Goal: Information Seeking & Learning: Check status

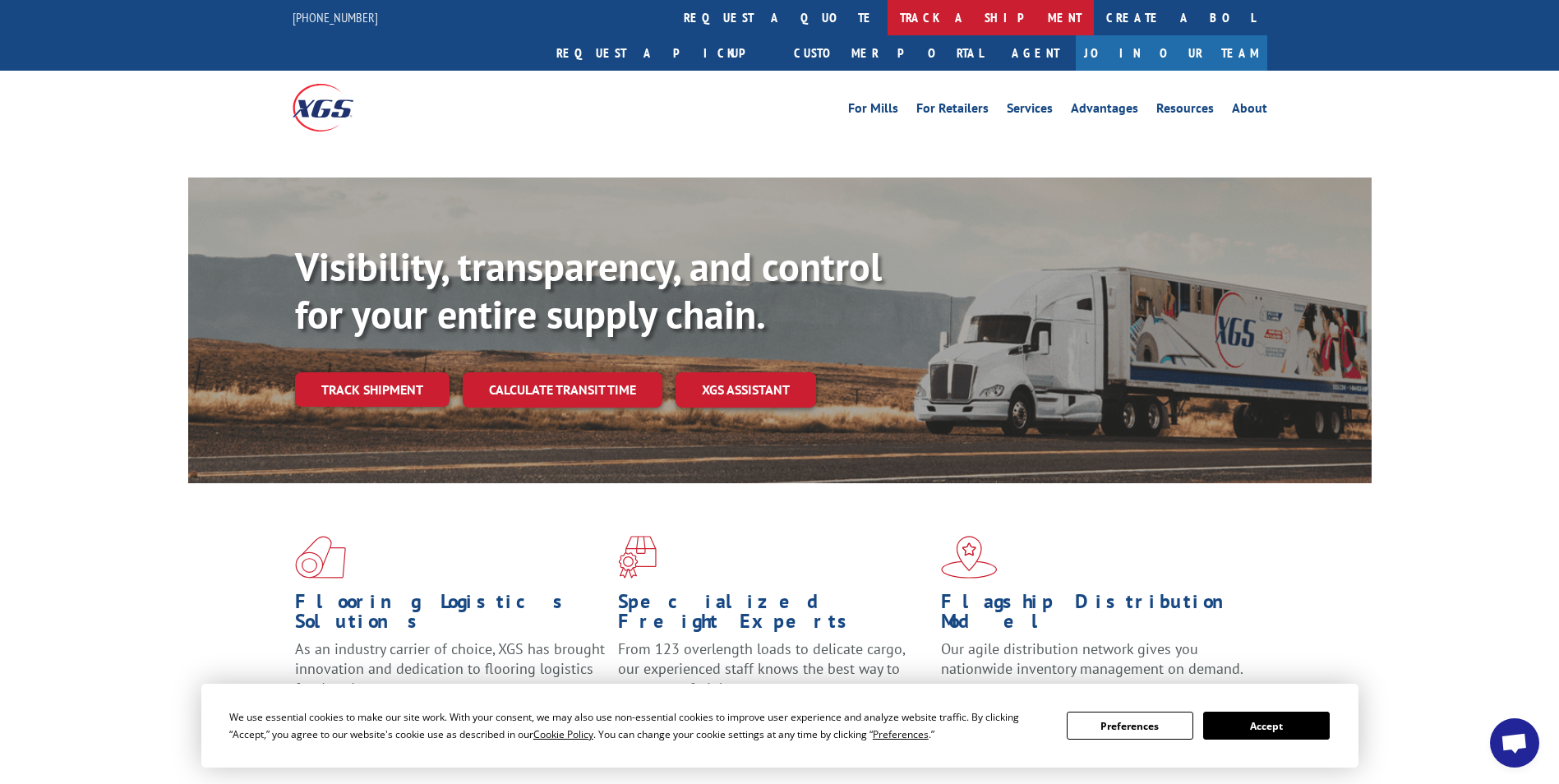
click at [887, 25] on link "track a shipment" at bounding box center [991, 17] width 207 height 36
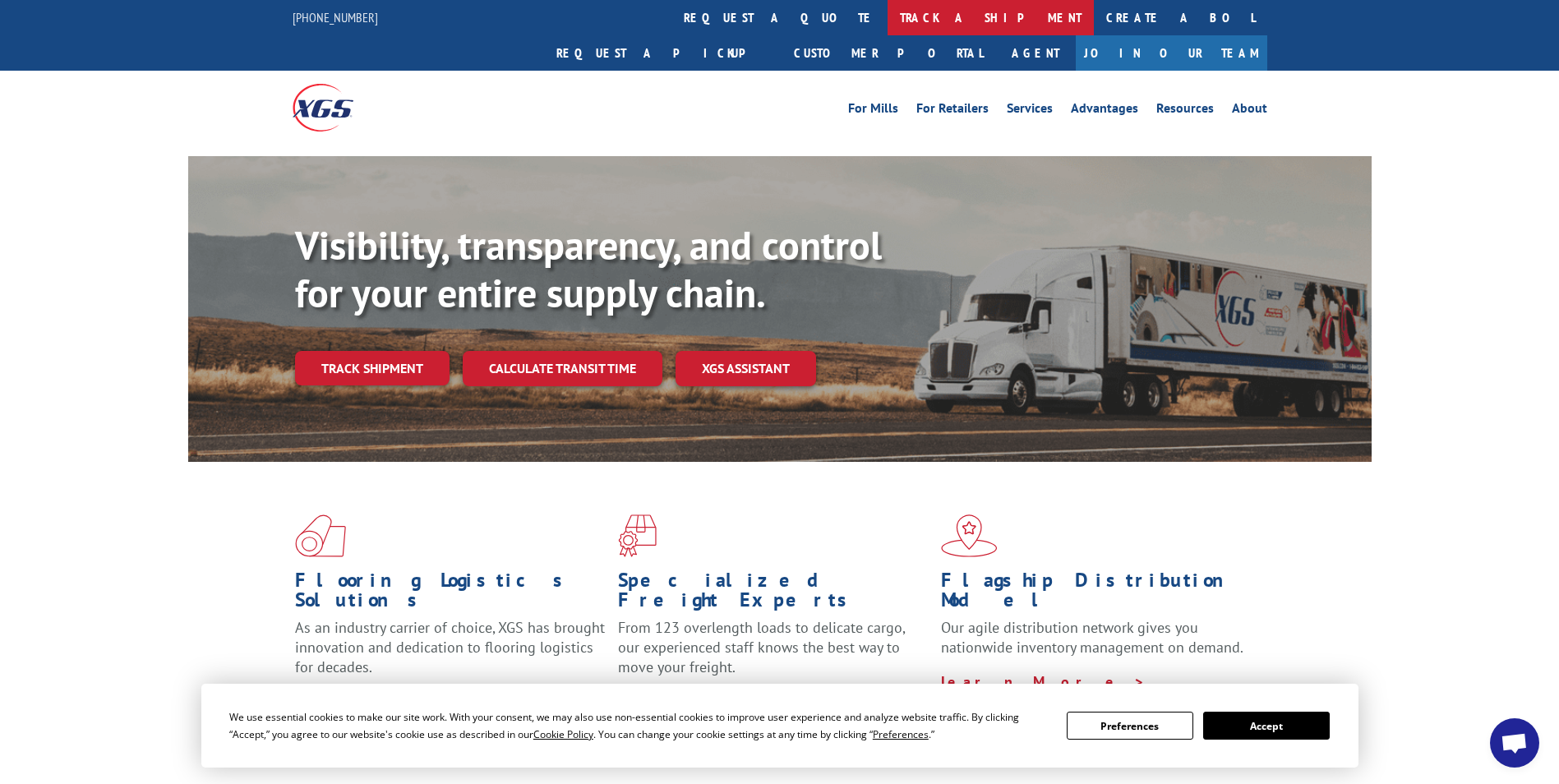
click at [887, 20] on link "track a shipment" at bounding box center [991, 17] width 207 height 36
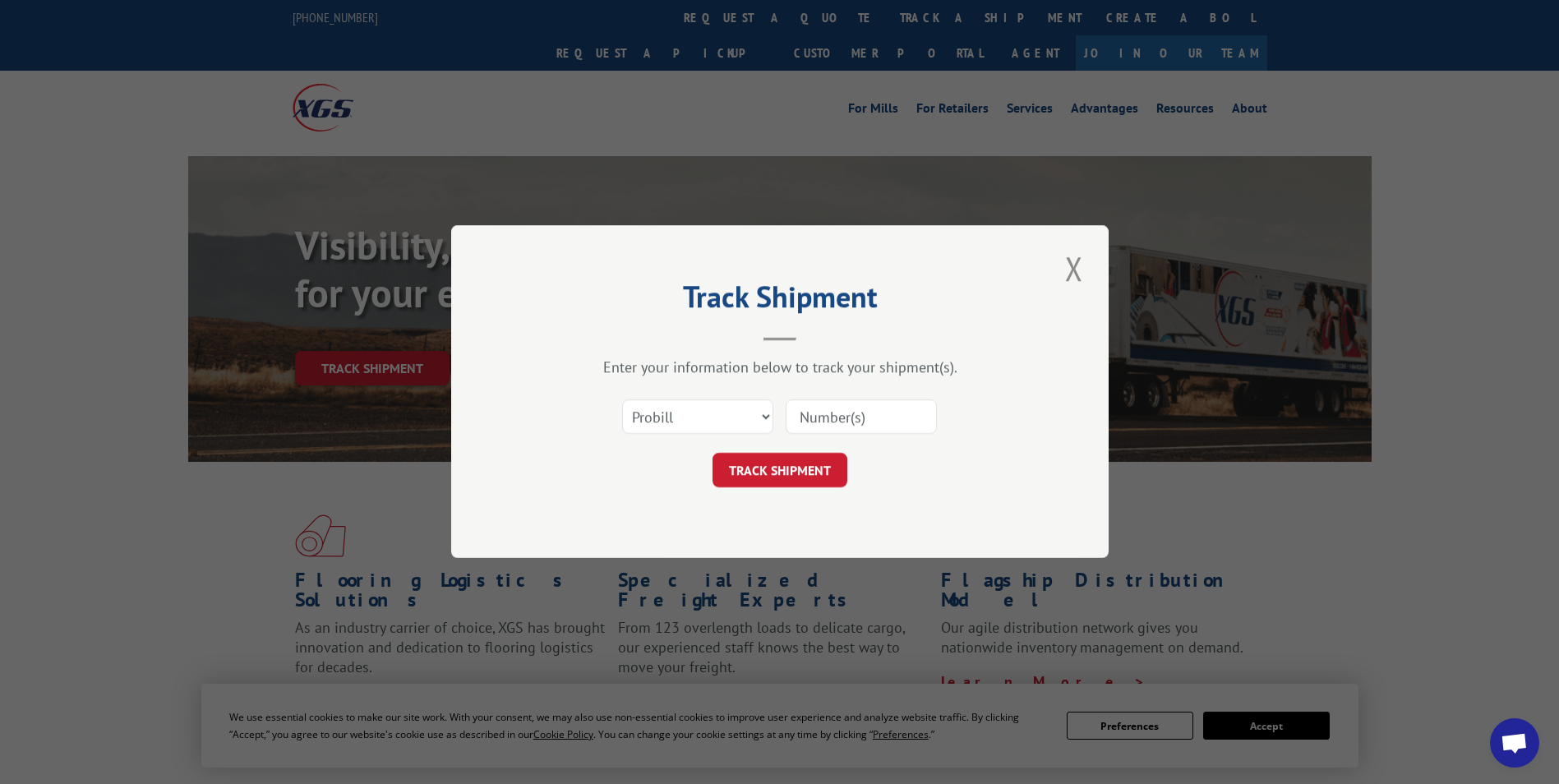
click at [837, 420] on input at bounding box center [861, 418] width 151 height 35
paste input "17491268"
type input "17491268"
click at [775, 463] on button "TRACK SHIPMENT" at bounding box center [780, 471] width 135 height 35
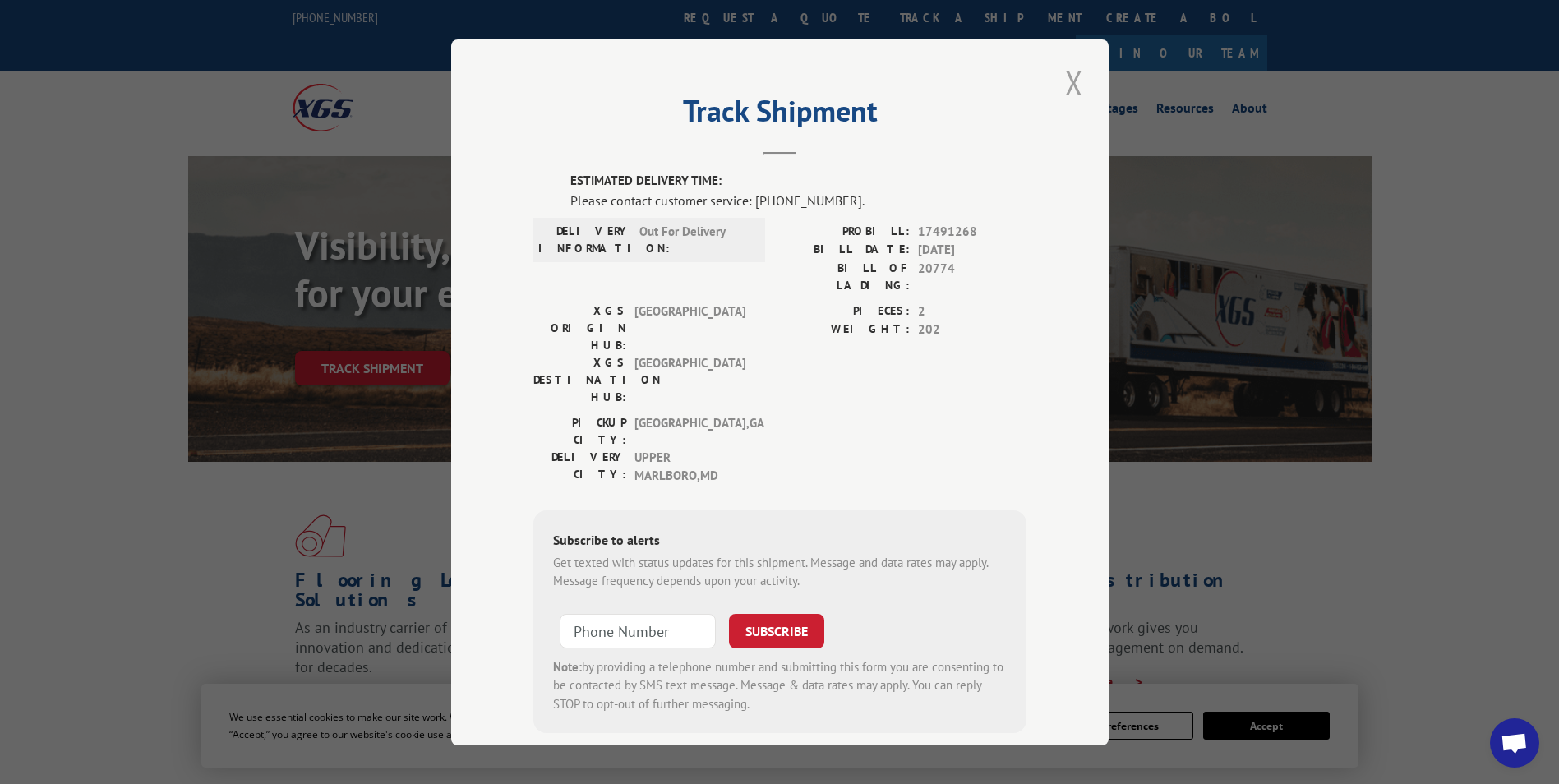
click at [1067, 79] on button "Close modal" at bounding box center [1074, 82] width 28 height 45
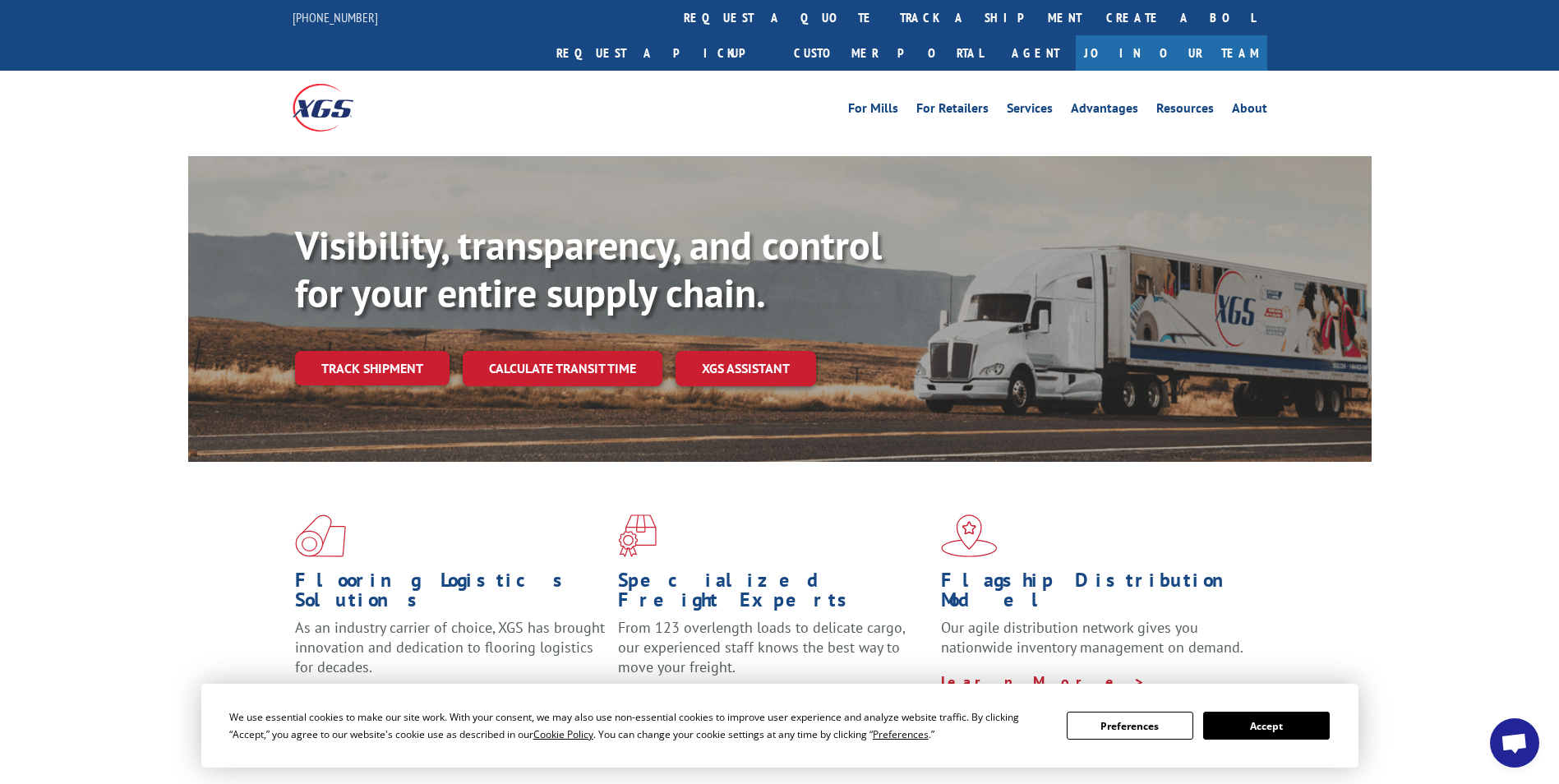
click at [406, 313] on div "Visibility, transparency, and control for your entire supply chain. Track shipm…" at bounding box center [833, 336] width 1076 height 229
click at [407, 351] on link "Track shipment" at bounding box center [372, 368] width 154 height 35
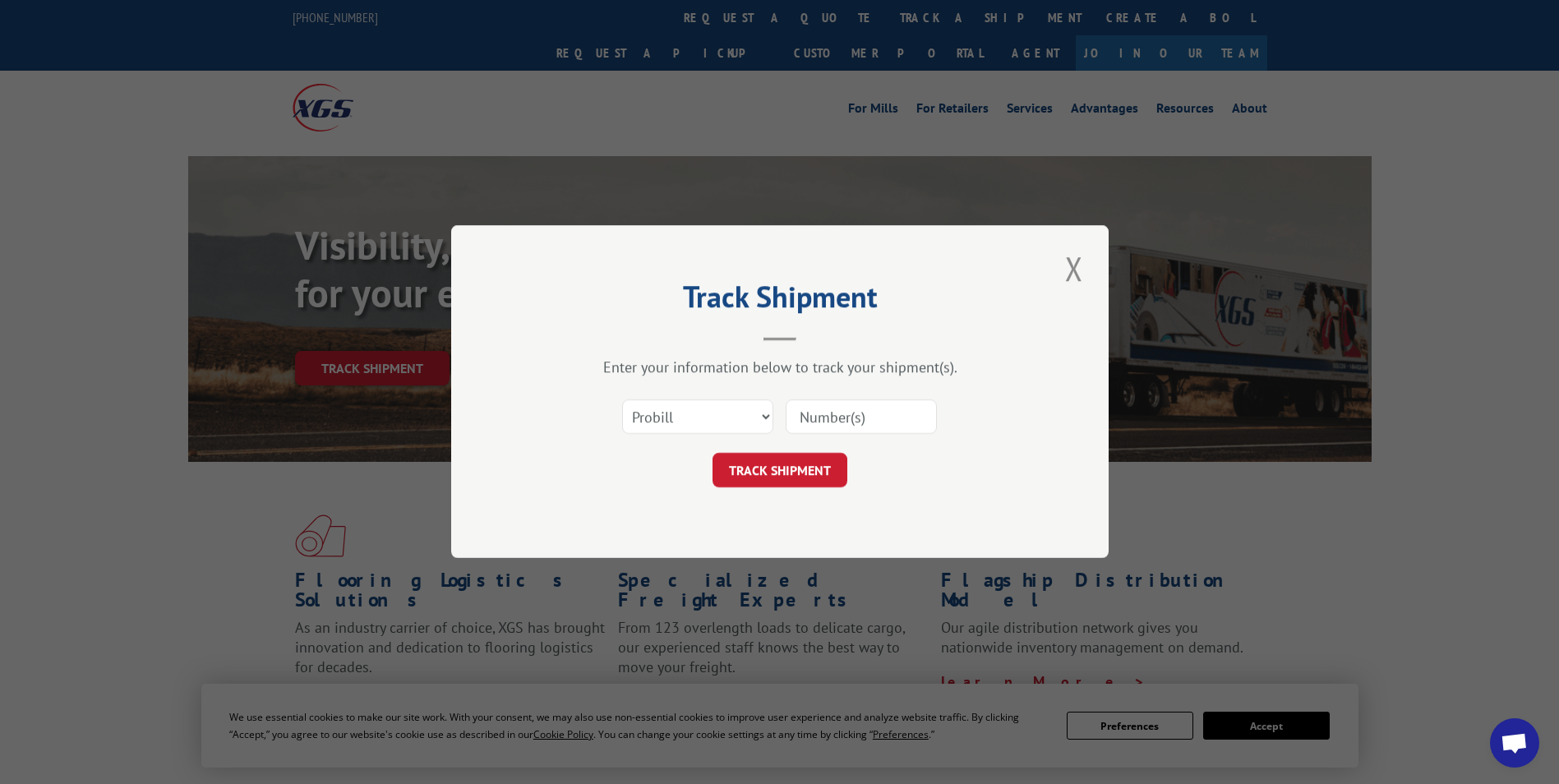
click at [822, 407] on input at bounding box center [861, 418] width 151 height 35
paste input "17505835"
type input "17505835"
click at [775, 464] on button "TRACK SHIPMENT" at bounding box center [780, 471] width 135 height 35
